Goal: Contribute content

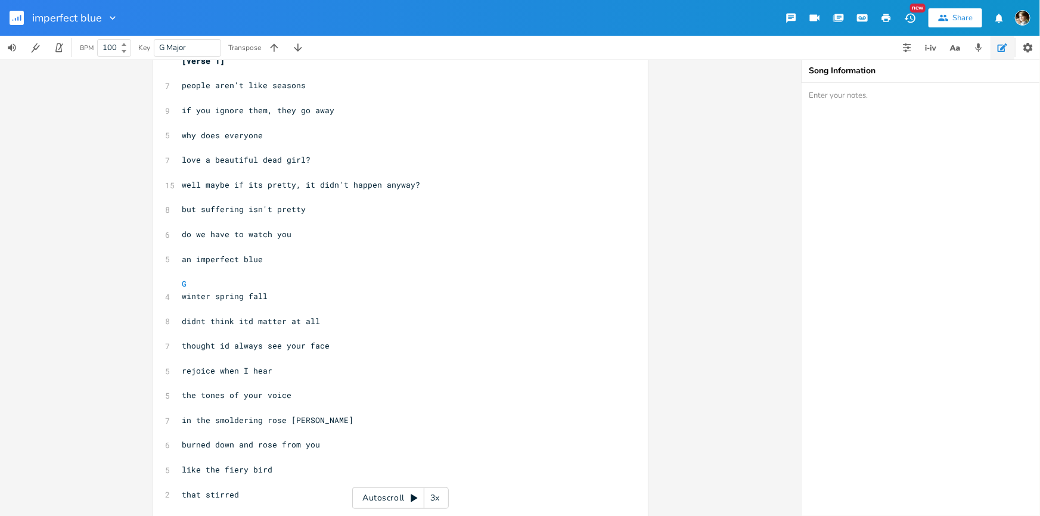
scroll to position [216, 0]
click at [306, 197] on pre "​" at bounding box center [394, 197] width 430 height 13
click at [18, 24] on rect "button" at bounding box center [17, 18] width 14 height 14
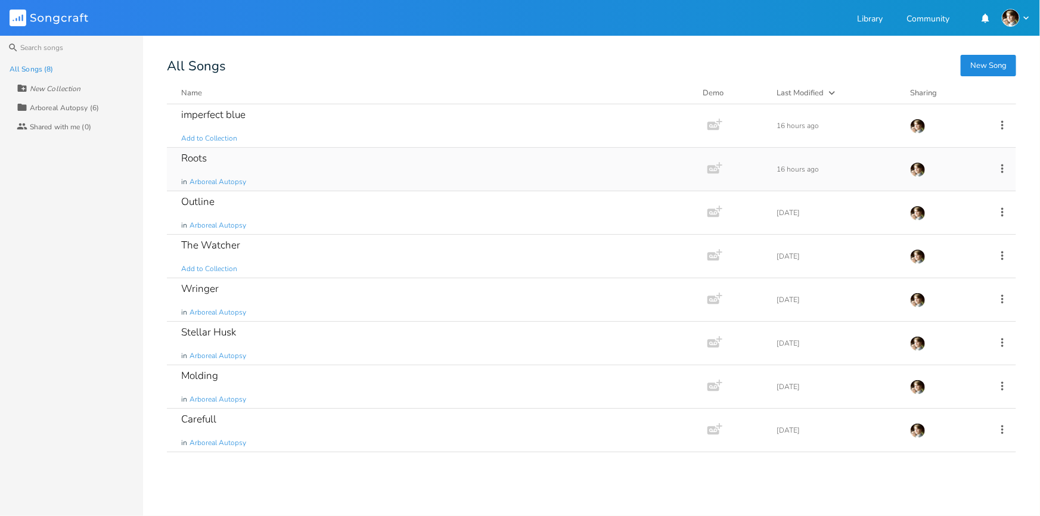
click at [282, 153] on div "Roots in Arboreal Autopsy" at bounding box center [434, 169] width 507 height 43
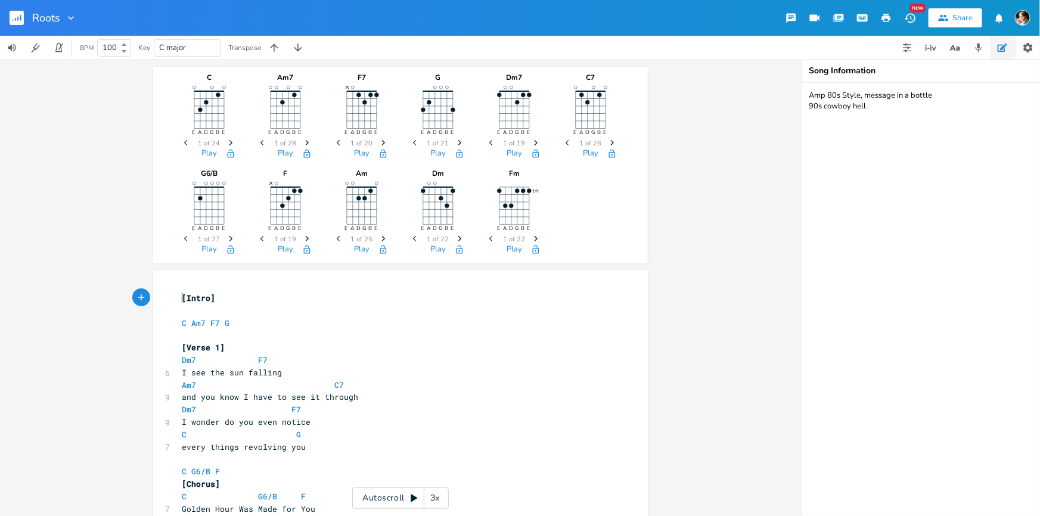
click at [182, 298] on span "[Intro]" at bounding box center [198, 298] width 33 height 11
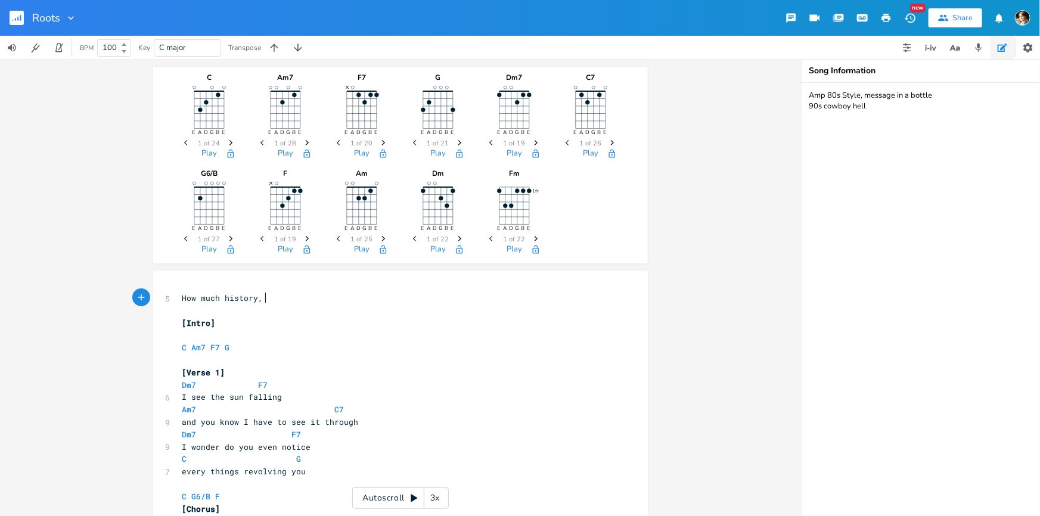
type textarea "How much history, m"
type textarea "how many lifetimes have passd"
type textarea "ed while those same trees grow"
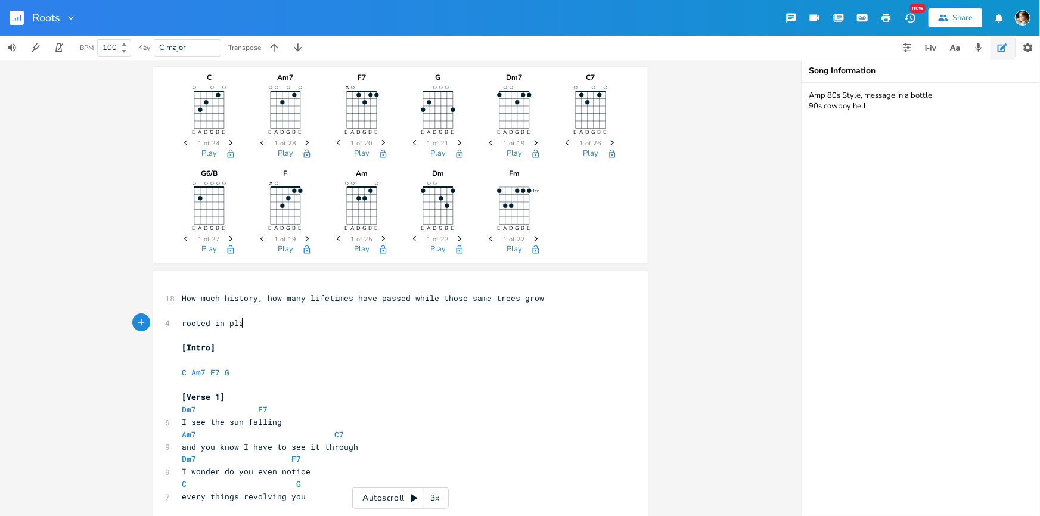
type textarea "rooted in place"
click at [182, 326] on span "rooted in place" at bounding box center [218, 323] width 72 height 11
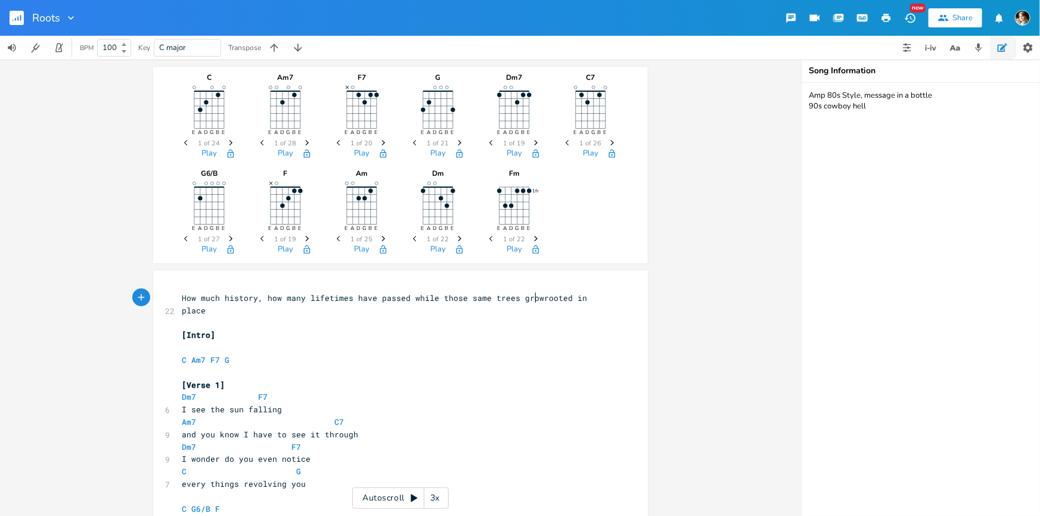
scroll to position [0, 2]
click at [348, 299] on span "How much history, how many lifetimes have passed while those same trees grow ro…" at bounding box center [389, 304] width 415 height 23
type textarea "?"
click at [411, 297] on span "How much history, how many lifetimes have passed while those same trees grow ro…" at bounding box center [389, 304] width 415 height 23
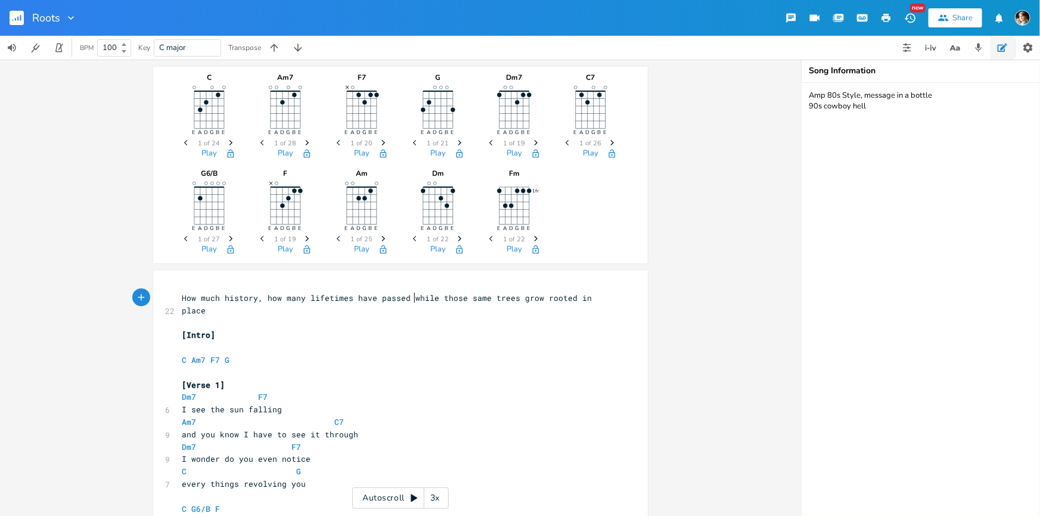
click at [407, 297] on span "How much history, how many lifetimes have passed while those same trees grow ro…" at bounding box center [389, 304] width 415 height 23
click at [215, 318] on pre "​" at bounding box center [394, 323] width 430 height 13
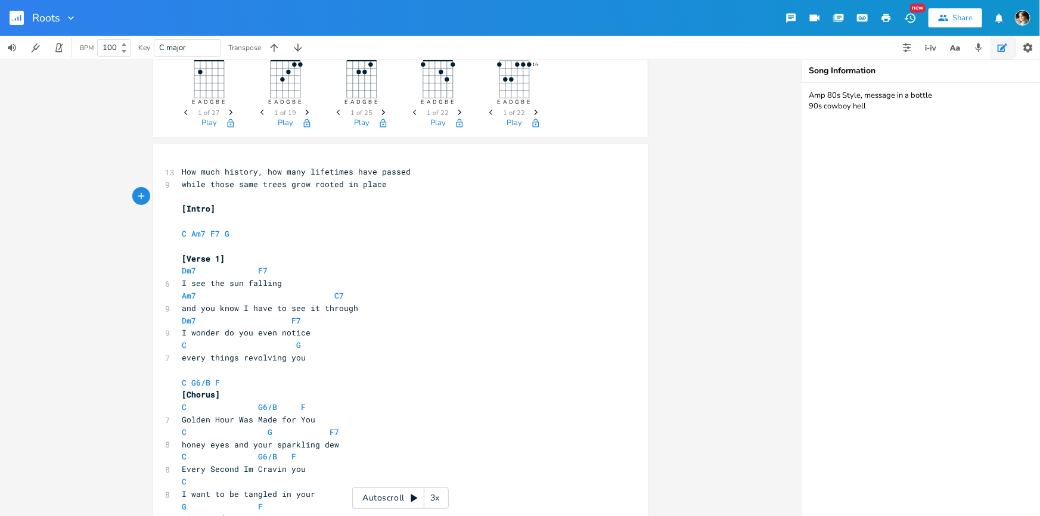
scroll to position [162, 0]
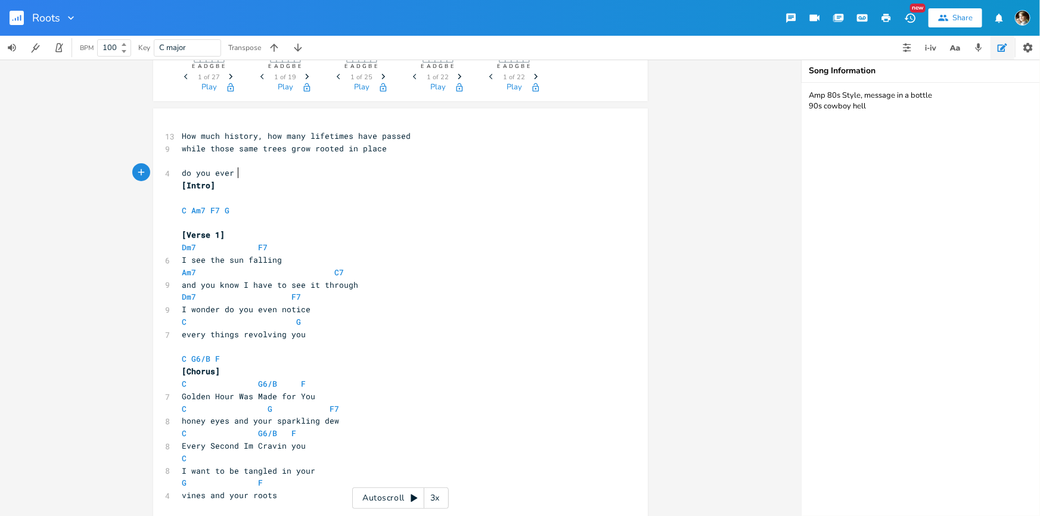
type textarea "do you ever e"
type textarea "they ever get tired of watching? I don't think I would."
click at [187, 157] on pre "​" at bounding box center [394, 161] width 430 height 13
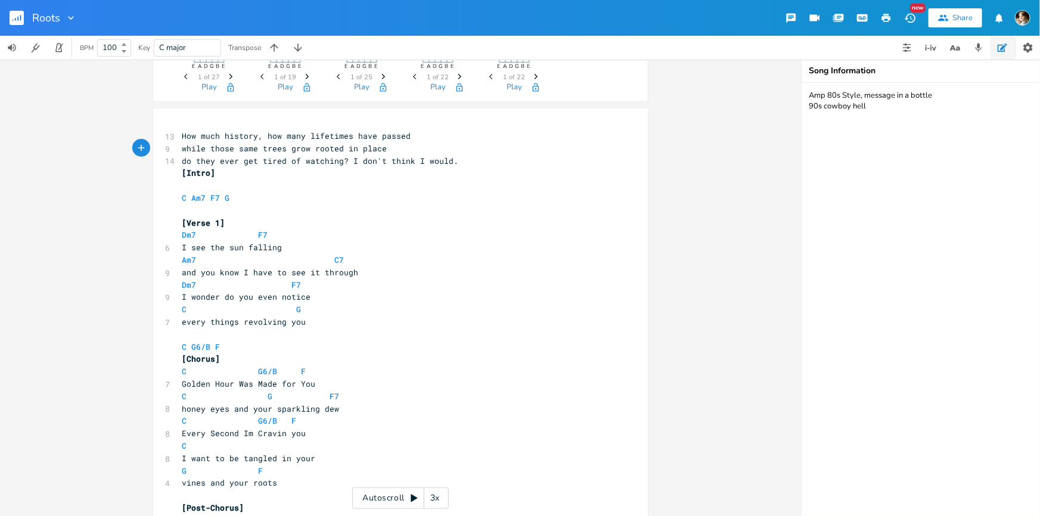
click at [398, 148] on pre "while those same trees grow rooted in place" at bounding box center [394, 148] width 430 height 13
type textarea "."
type textarea "?"
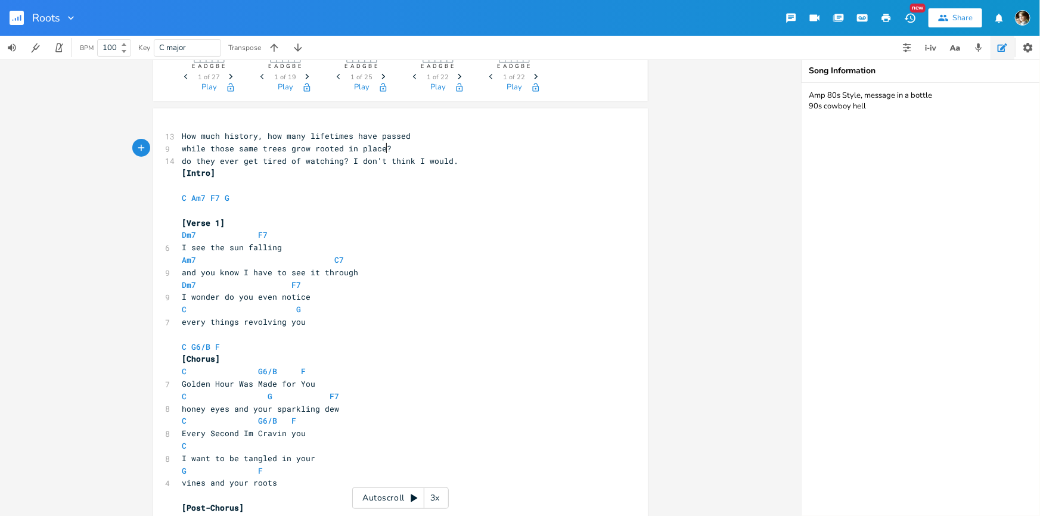
click at [491, 147] on pre "while those same trees grow rooted in place?" at bounding box center [394, 148] width 430 height 13
click at [475, 173] on pre "[Intro]" at bounding box center [394, 173] width 430 height 13
click at [488, 156] on pre "do they ever get tired of watching? I don't think I would." at bounding box center [394, 161] width 430 height 13
click at [346, 161] on span "do they ever get tired of watching? I don't think I would." at bounding box center [320, 161] width 277 height 11
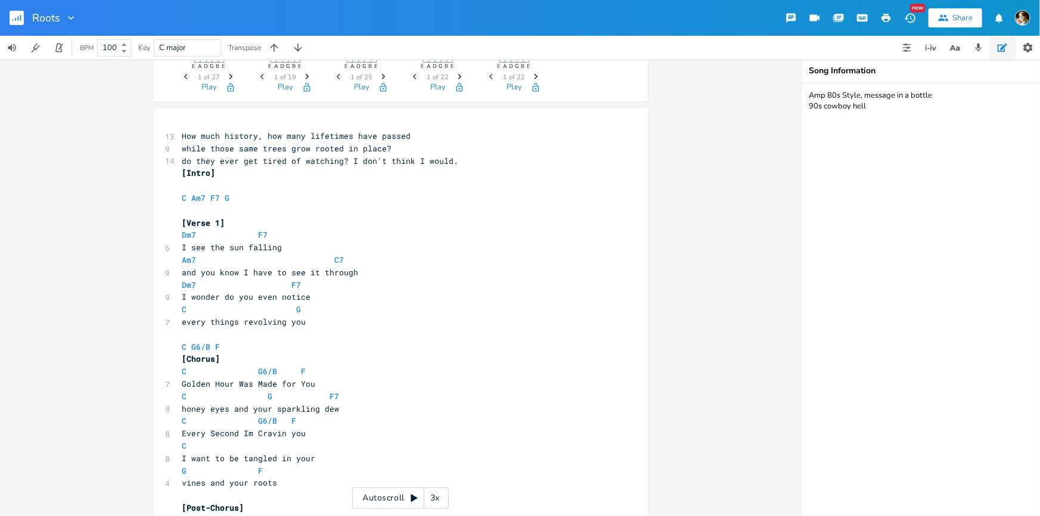
click at [182, 173] on span "[Intro]" at bounding box center [198, 173] width 33 height 11
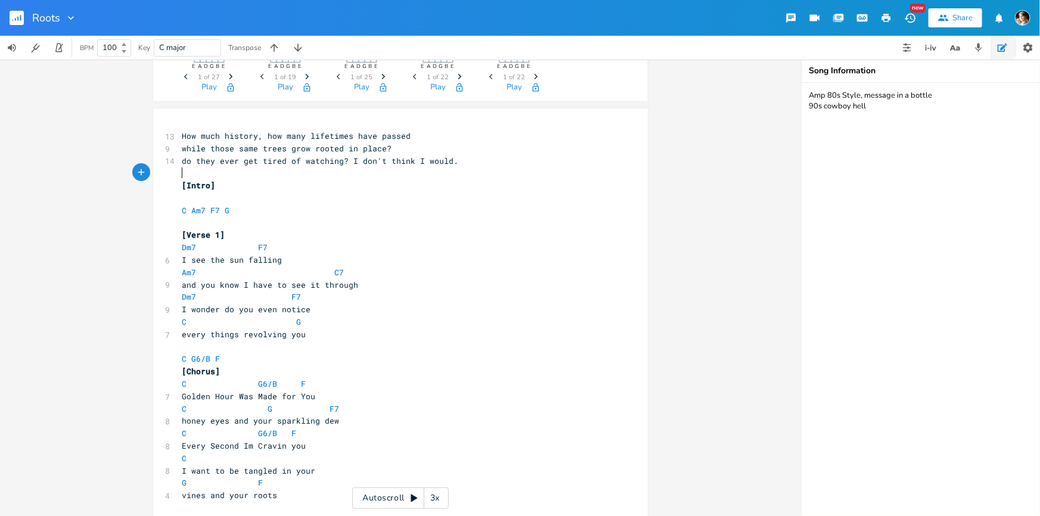
click at [182, 173] on pre "​" at bounding box center [394, 173] width 430 height 13
click at [321, 171] on pre "​" at bounding box center [394, 173] width 430 height 13
click at [323, 171] on pre "​" at bounding box center [394, 173] width 430 height 13
type textarea "but we h"
